Goal: Task Accomplishment & Management: Use online tool/utility

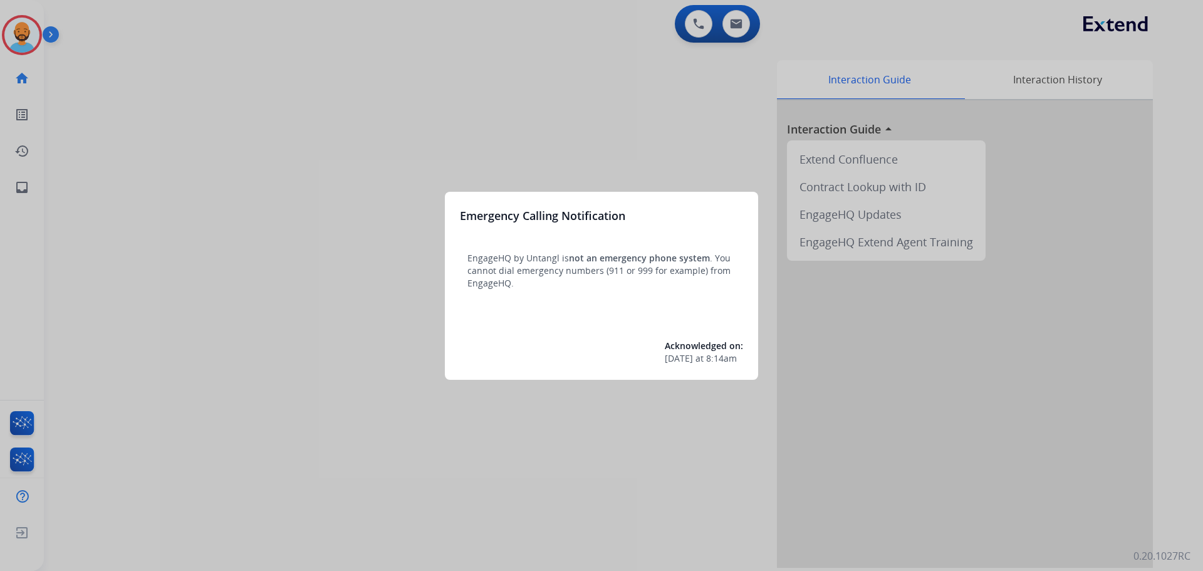
click at [28, 23] on div at bounding box center [601, 285] width 1203 height 571
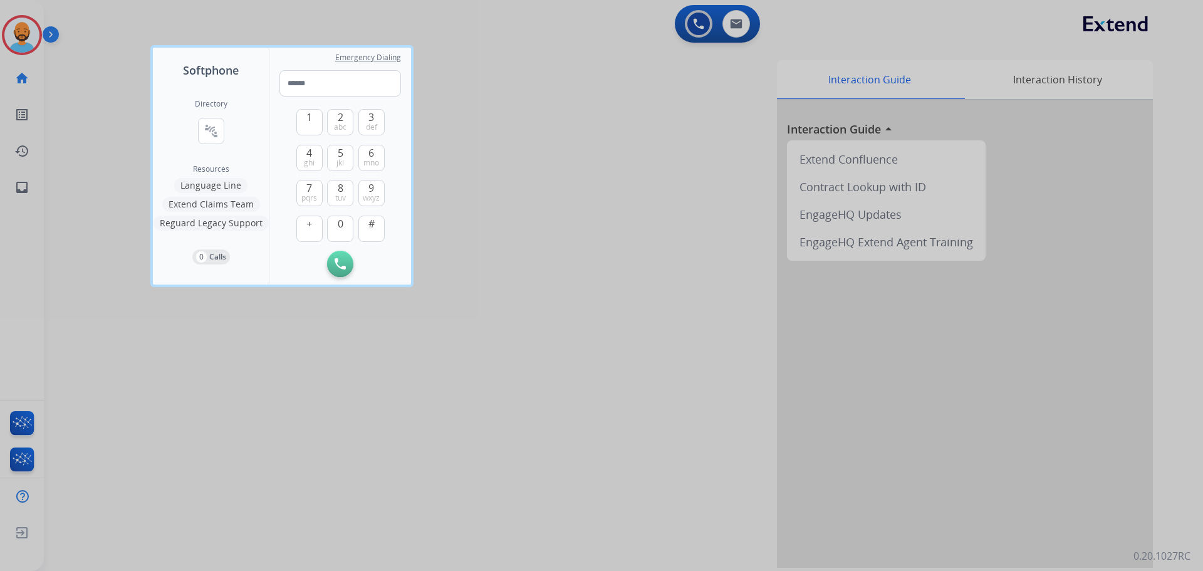
click at [28, 23] on div at bounding box center [601, 285] width 1203 height 571
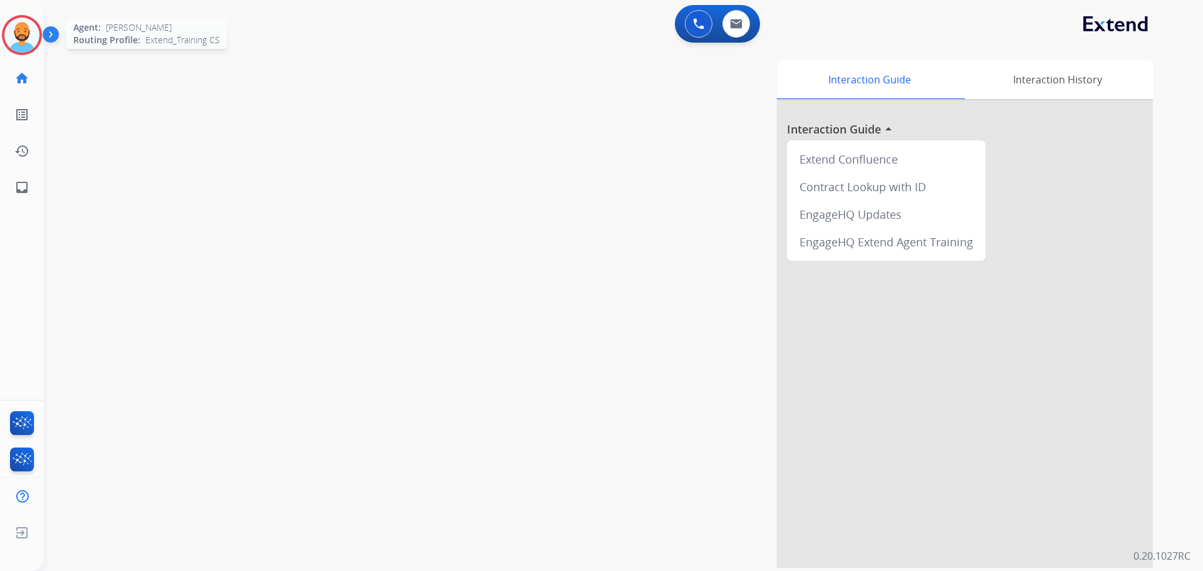
click at [34, 40] on img at bounding box center [21, 35] width 35 height 35
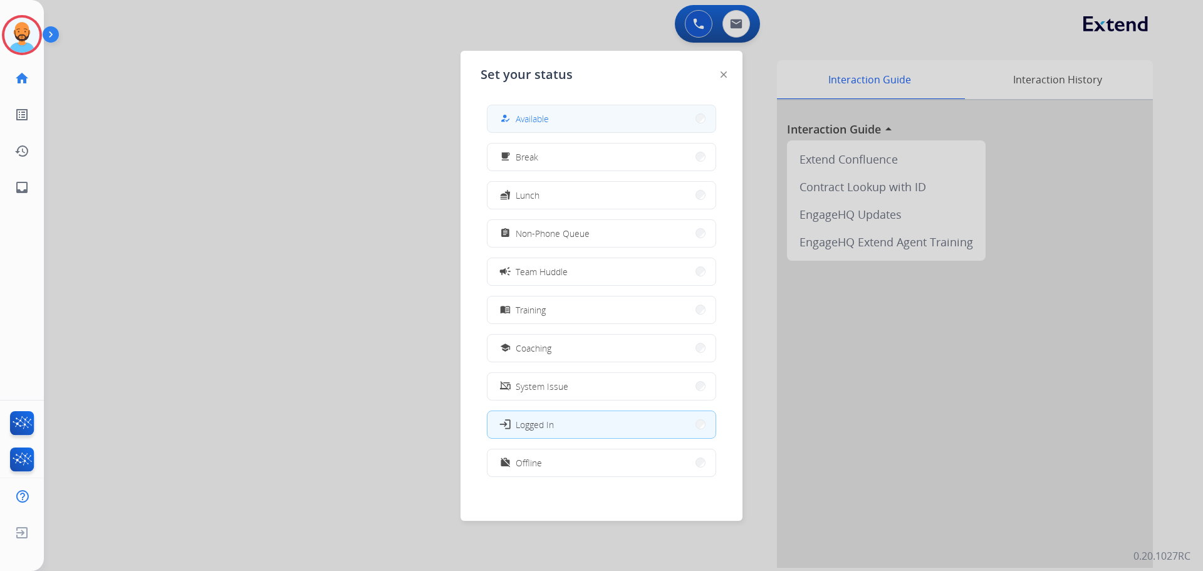
click at [565, 120] on button "how_to_reg Available" at bounding box center [601, 118] width 228 height 27
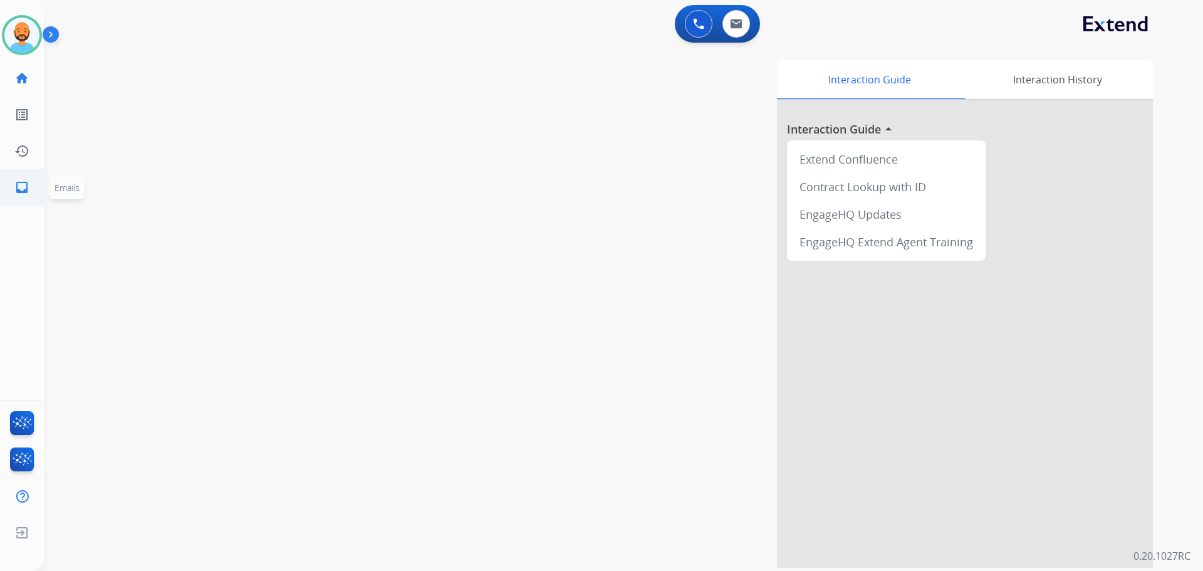
click at [21, 179] on link "inbox Emails" at bounding box center [21, 187] width 35 height 35
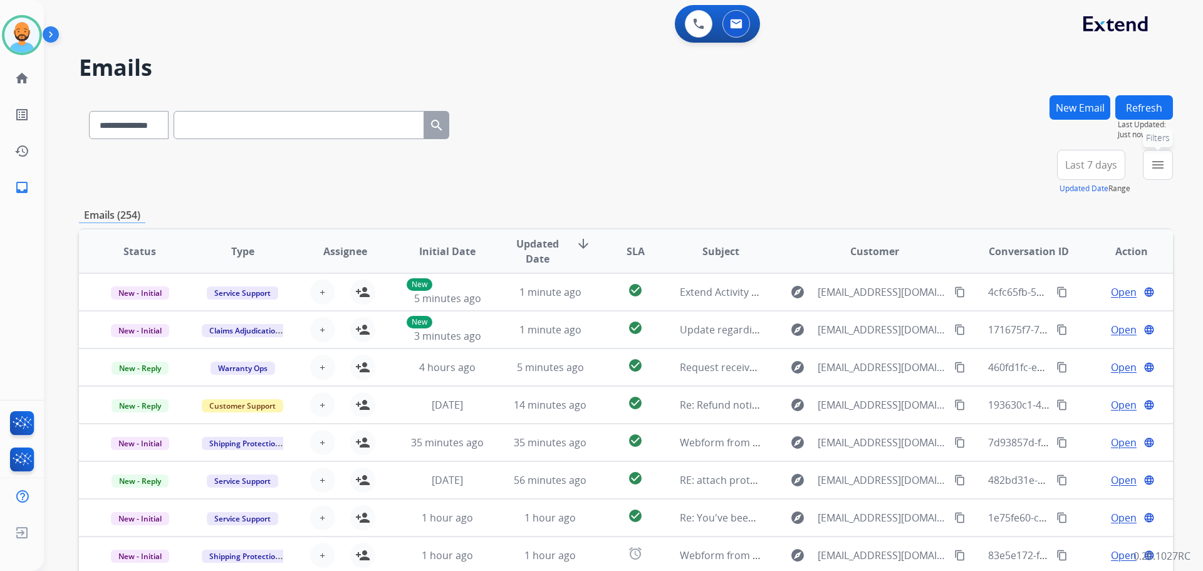
click at [1170, 164] on button "menu Filters" at bounding box center [1158, 165] width 30 height 30
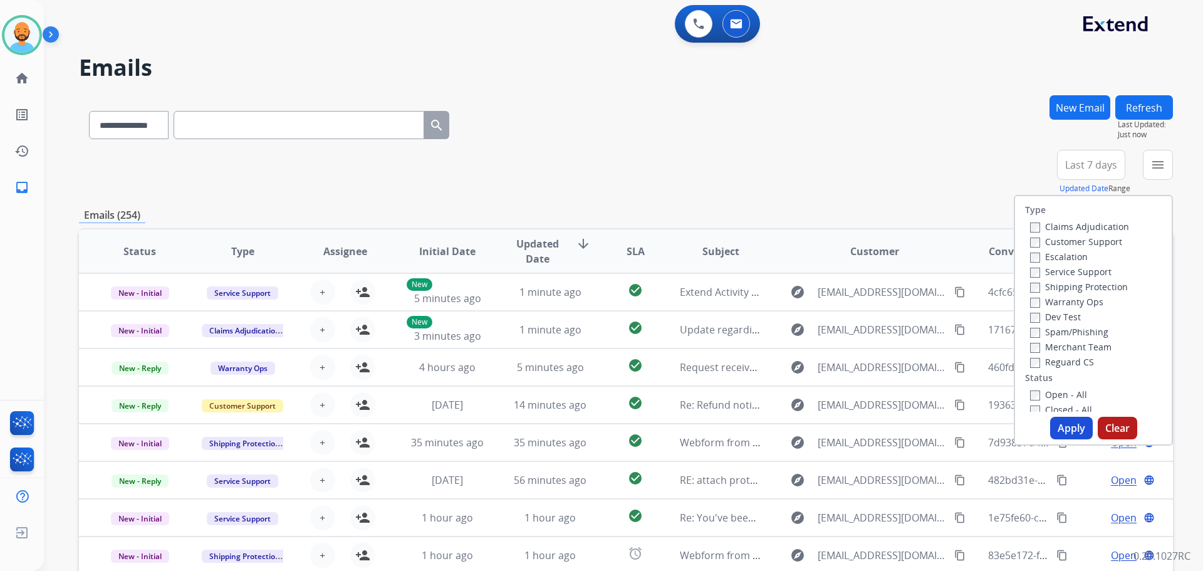
click at [1081, 237] on label "Customer Support" at bounding box center [1076, 242] width 92 height 12
click at [1033, 289] on label "Shipping Protection" at bounding box center [1079, 287] width 98 height 12
drag, startPoint x: 1058, startPoint y: 422, endPoint x: 1059, endPoint y: 414, distance: 8.2
click at [1058, 417] on button "Apply" at bounding box center [1071, 428] width 43 height 23
